Goal: Register for event/course

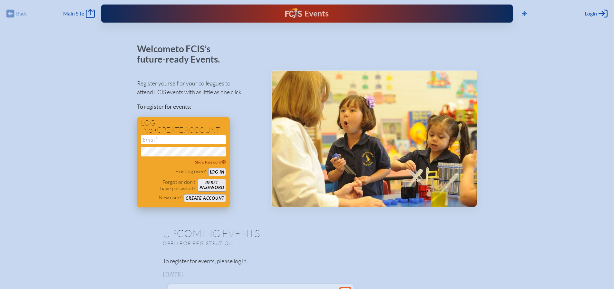
type input "[EMAIL_ADDRESS][DOMAIN_NAME]"
click at [216, 172] on button "Log in" at bounding box center [217, 172] width 18 height 8
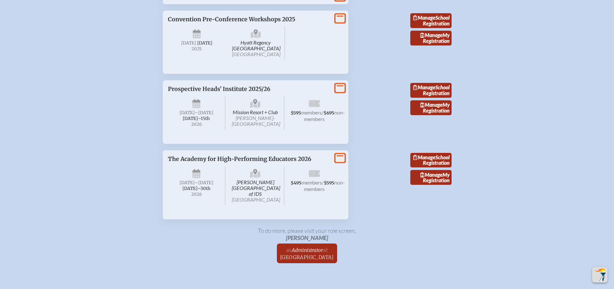
scroll to position [838, 0]
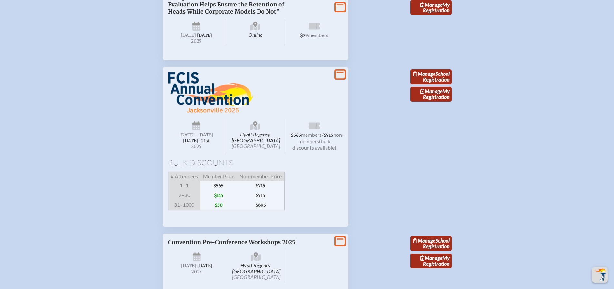
scroll to position [580, 0]
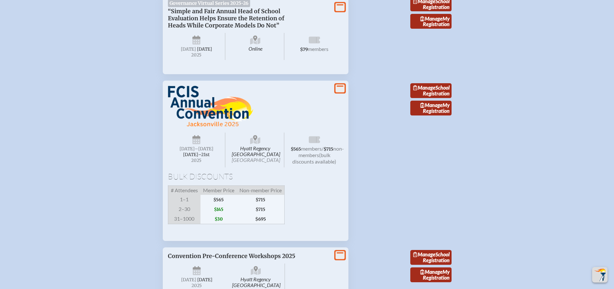
click at [229, 127] on img at bounding box center [210, 106] width 85 height 41
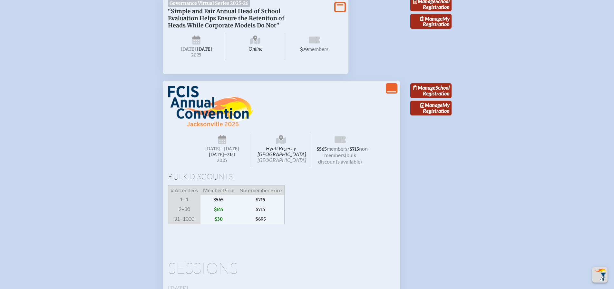
click at [387, 93] on icon "View Less" at bounding box center [391, 88] width 9 height 9
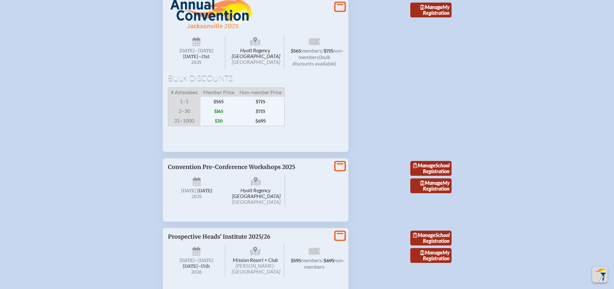
scroll to position [680, 0]
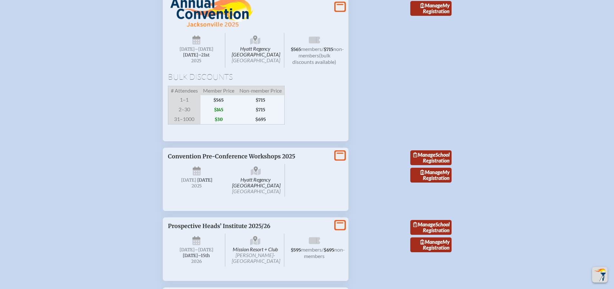
click at [341, 11] on icon at bounding box center [340, 7] width 9 height 8
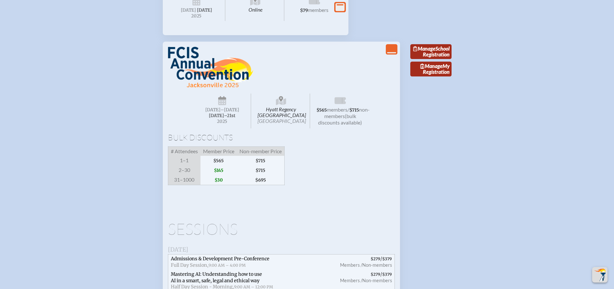
scroll to position [615, 0]
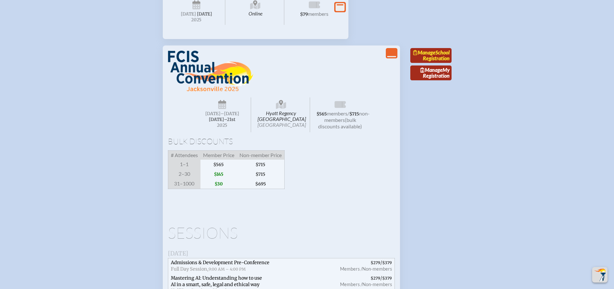
click at [438, 63] on link "Manage School Registration" at bounding box center [430, 55] width 41 height 15
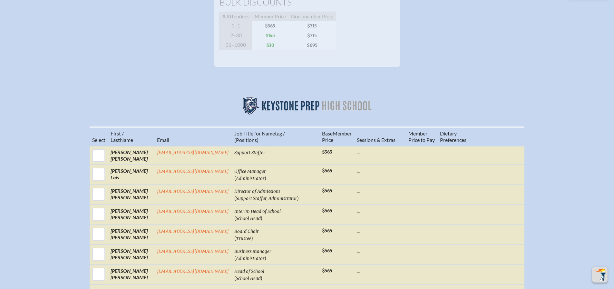
scroll to position [193, 0]
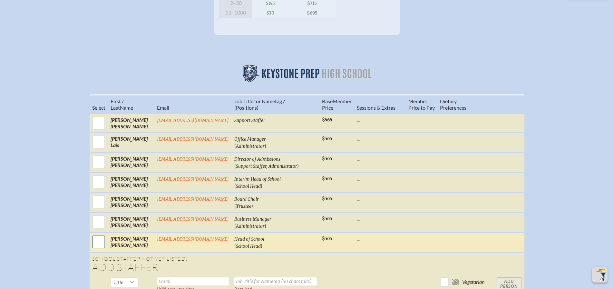
click at [99, 248] on input "checkbox" at bounding box center [99, 242] width 16 height 16
checkbox input "true"
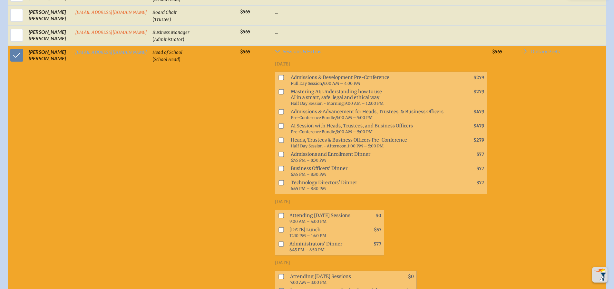
scroll to position [387, 0]
click at [280, 246] on input "checkbox" at bounding box center [281, 243] width 5 height 5
checkbox input "true"
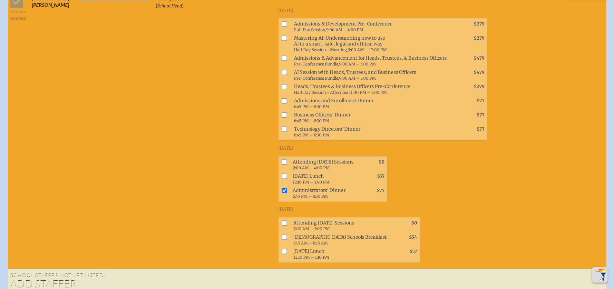
scroll to position [451, 0]
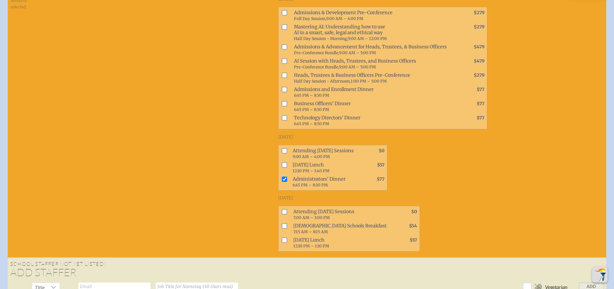
click at [283, 153] on input "checkbox" at bounding box center [284, 150] width 5 height 5
checkbox input "true"
click at [284, 214] on input "checkbox" at bounding box center [284, 211] width 5 height 5
checkbox input "true"
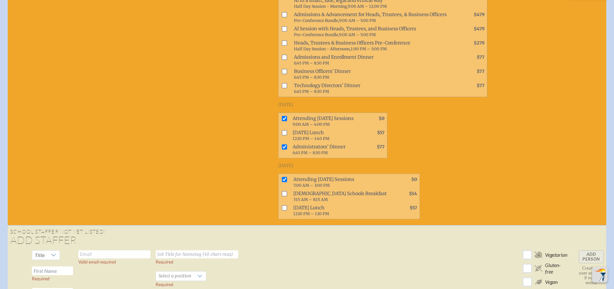
click at [282, 135] on input "checkbox" at bounding box center [284, 132] width 5 height 5
checkbox input "true"
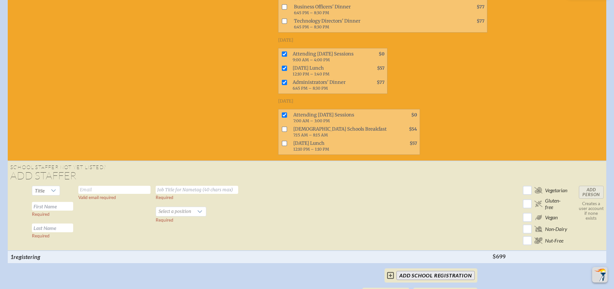
scroll to position [580, 0]
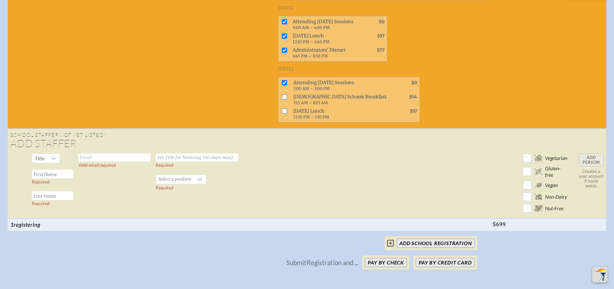
click at [104, 161] on input "text" at bounding box center [114, 157] width 72 height 8
type input "[EMAIL_ADDRESS][DOMAIN_NAME]"
click at [170, 161] on input "text" at bounding box center [197, 157] width 83 height 8
type input "Head Master"
click at [59, 178] on input "text" at bounding box center [52, 174] width 41 height 9
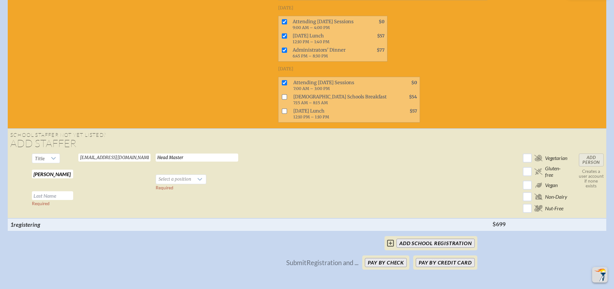
type input "Ken"
click at [49, 200] on input "text" at bounding box center [52, 195] width 41 height 9
type input "[PERSON_NAME]"
click at [199, 182] on icon at bounding box center [199, 179] width 5 height 5
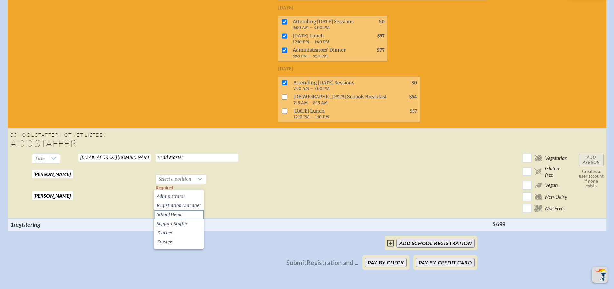
click at [181, 213] on span "School Head" at bounding box center [169, 214] width 25 height 6
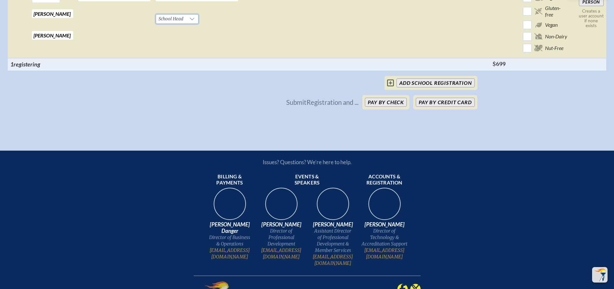
scroll to position [741, 0]
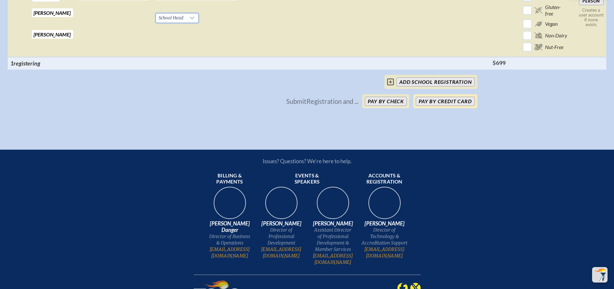
click at [439, 106] on button "Pay by Credit Card" at bounding box center [445, 101] width 59 height 9
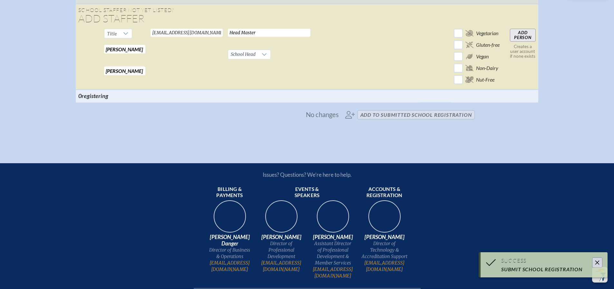
scroll to position [527, 0]
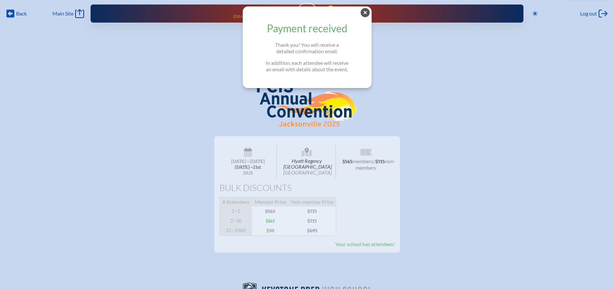
drag, startPoint x: 319, startPoint y: 173, endPoint x: 292, endPoint y: 162, distance: 29.2
click at [292, 162] on span "Hyatt Regency [GEOGRAPHIC_DATA] [GEOGRAPHIC_DATA]" at bounding box center [307, 161] width 58 height 33
copy span "Hyatt Regency [GEOGRAPHIC_DATA]"
